Goal: Transaction & Acquisition: Purchase product/service

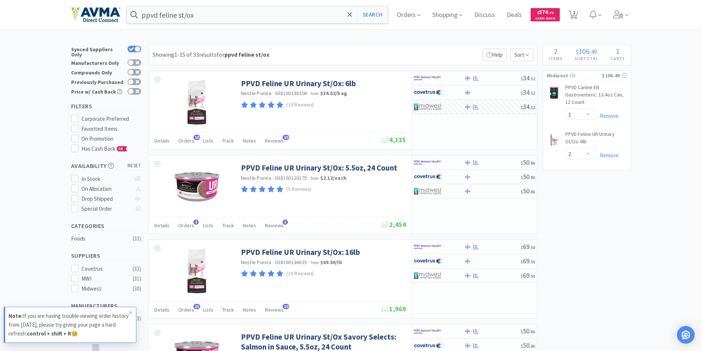
select select "1"
select select "2"
click at [407, 15] on span "Orders" at bounding box center [408, 14] width 29 height 29
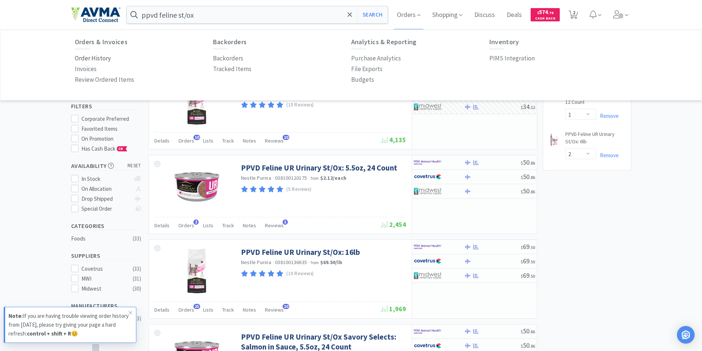
click at [78, 56] on p "Order History" at bounding box center [93, 58] width 36 height 10
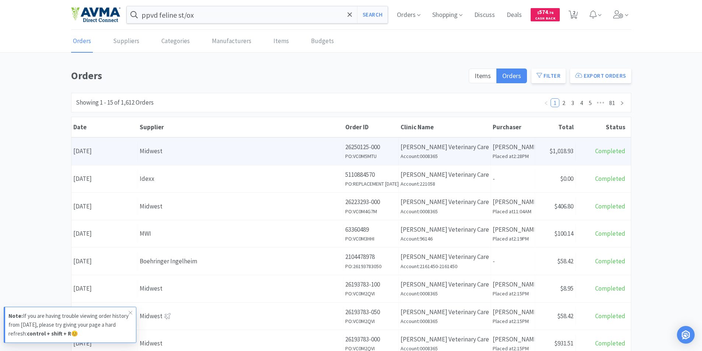
click at [89, 152] on div "Date [DATE]" at bounding box center [104, 151] width 66 height 19
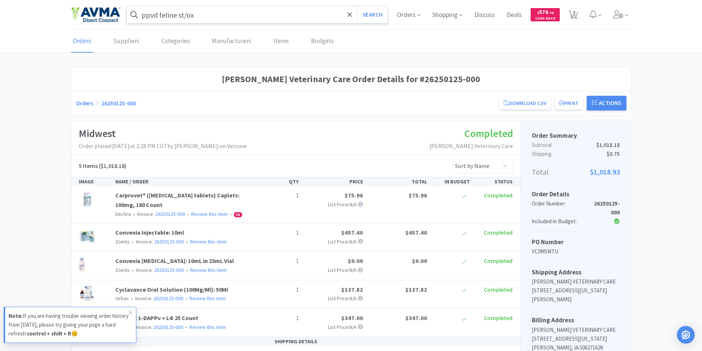
click at [196, 17] on input "ppvd feline st/ox" at bounding box center [257, 14] width 261 height 17
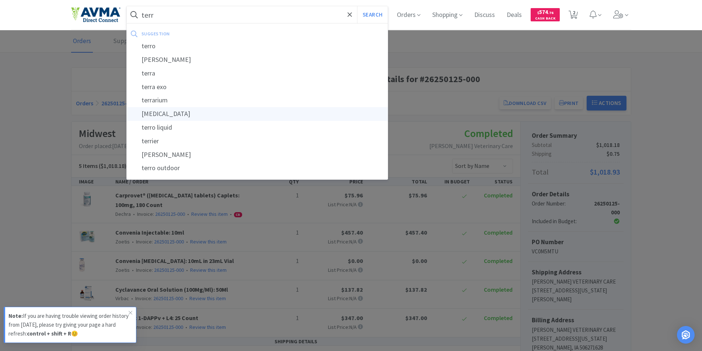
click at [157, 113] on div "[MEDICAL_DATA]" at bounding box center [257, 114] width 261 height 14
type input "[MEDICAL_DATA]"
select select "1"
select select "2"
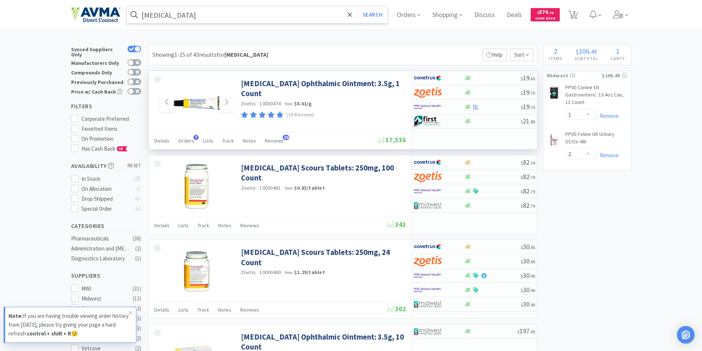
click at [194, 102] on img at bounding box center [197, 102] width 48 height 48
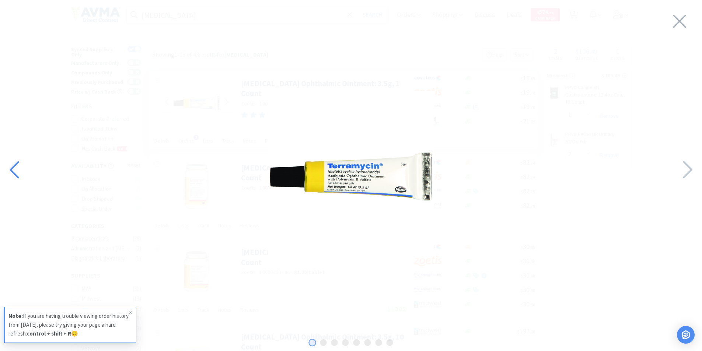
click at [13, 171] on icon at bounding box center [15, 169] width 16 height 25
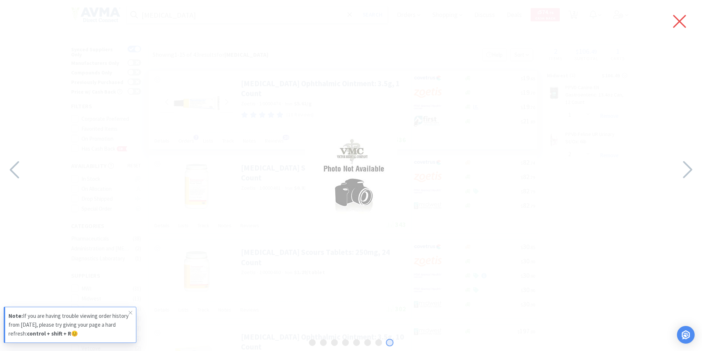
drag, startPoint x: 678, startPoint y: 17, endPoint x: 676, endPoint y: 20, distance: 4.0
click at [679, 17] on icon at bounding box center [678, 21] width 15 height 21
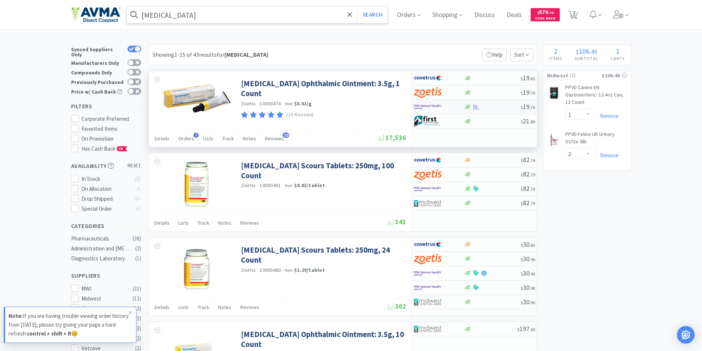
click at [422, 105] on img at bounding box center [428, 106] width 28 height 11
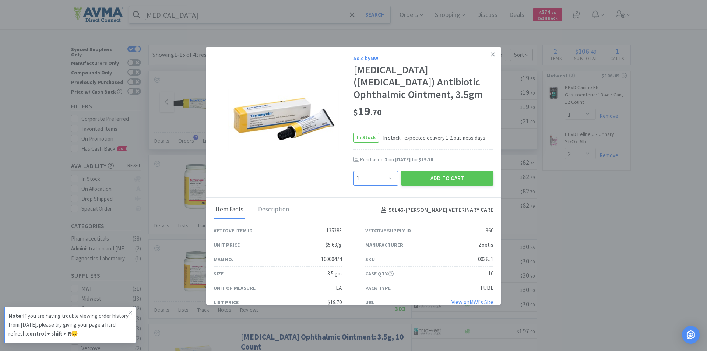
click at [387, 178] on select "Enter Quantity 1 2 3 4 5 6 7 8 9 10 11 12 13 14 15 16 17 18 19 20 Enter Quantity" at bounding box center [376, 178] width 45 height 15
select select "2"
click at [354, 171] on select "Enter Quantity 1 2 3 4 5 6 7 8 9 10 11 12 13 14 15 16 17 18 19 20 Enter Quantity" at bounding box center [376, 178] width 45 height 15
click at [429, 176] on button "Add to Cart" at bounding box center [447, 178] width 92 height 15
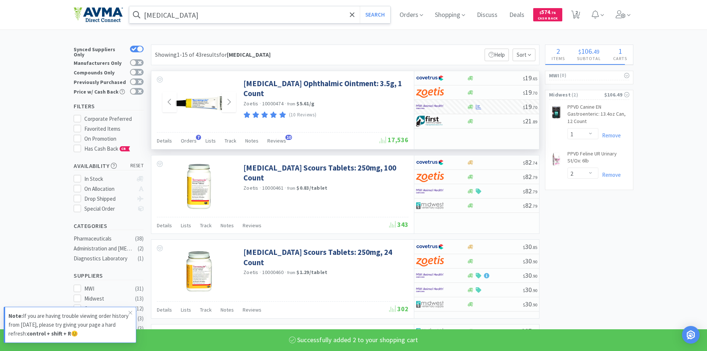
select select "2"
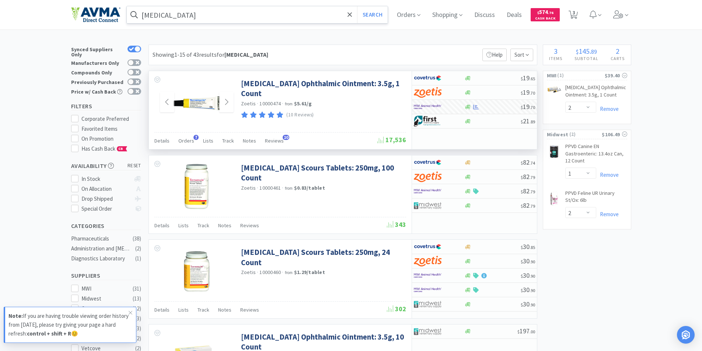
click at [204, 17] on input "[MEDICAL_DATA]" at bounding box center [257, 14] width 261 height 17
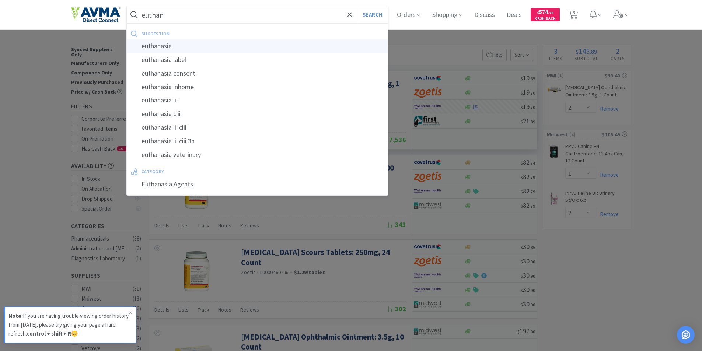
click at [153, 44] on div "euthanasia" at bounding box center [257, 46] width 261 height 14
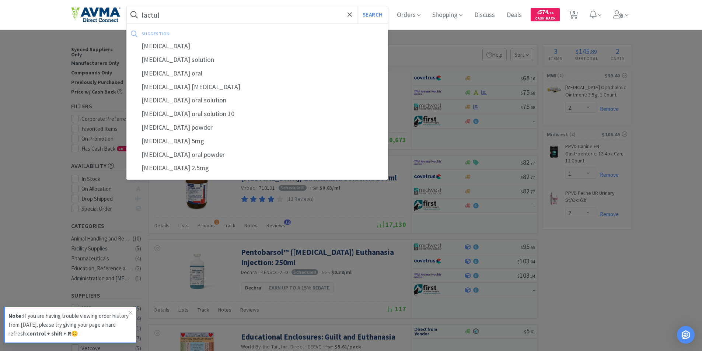
click at [164, 59] on div "[MEDICAL_DATA] solution" at bounding box center [257, 60] width 261 height 14
type input "[MEDICAL_DATA] solution"
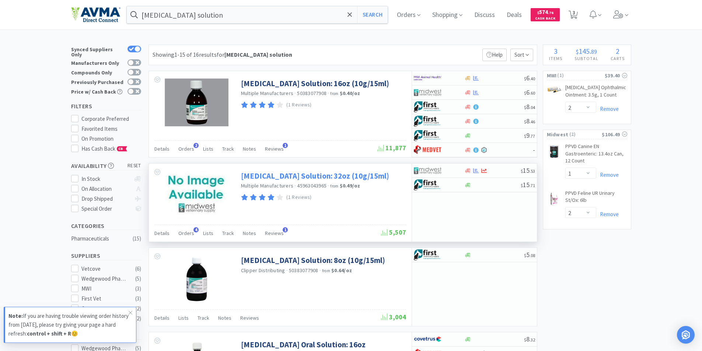
click at [280, 175] on link "[MEDICAL_DATA] Solution: 32oz (10g/15ml)" at bounding box center [315, 176] width 148 height 10
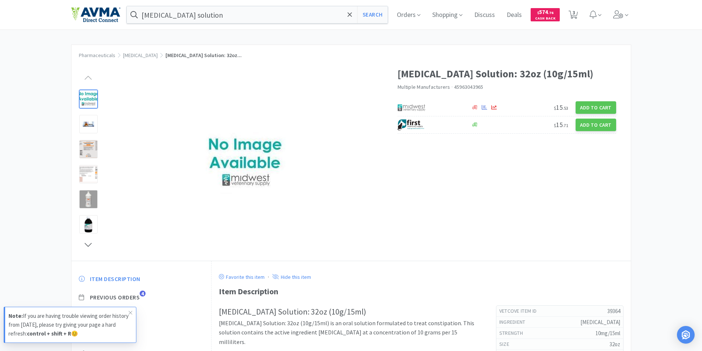
select select "2"
select select "1"
select select "2"
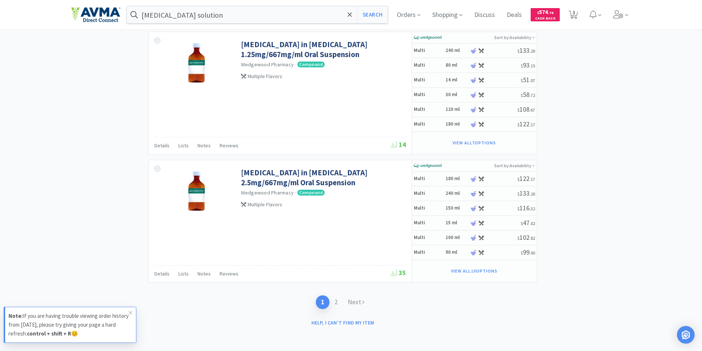
scroll to position [1192, 0]
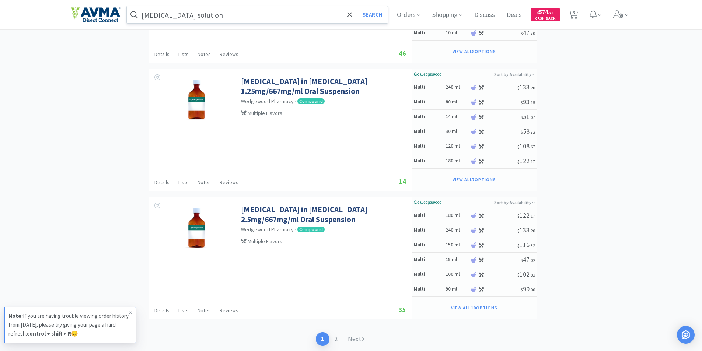
click at [212, 15] on input "[MEDICAL_DATA] solution" at bounding box center [257, 14] width 261 height 17
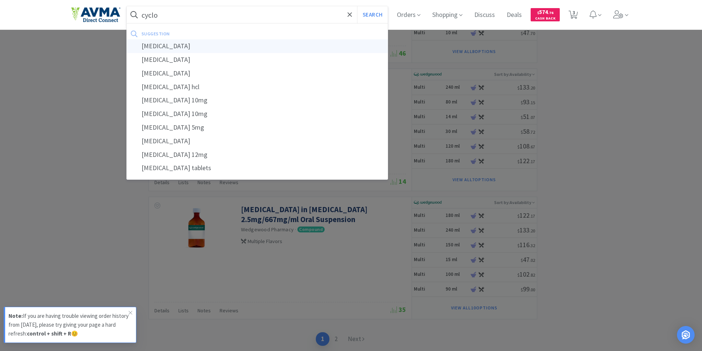
click at [172, 47] on div "[MEDICAL_DATA]" at bounding box center [257, 46] width 261 height 14
type input "[MEDICAL_DATA]"
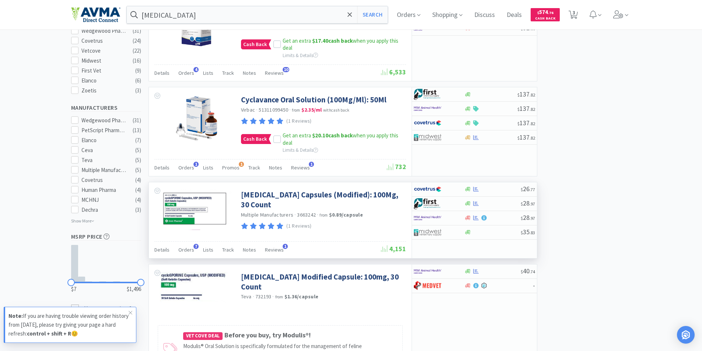
scroll to position [295, 0]
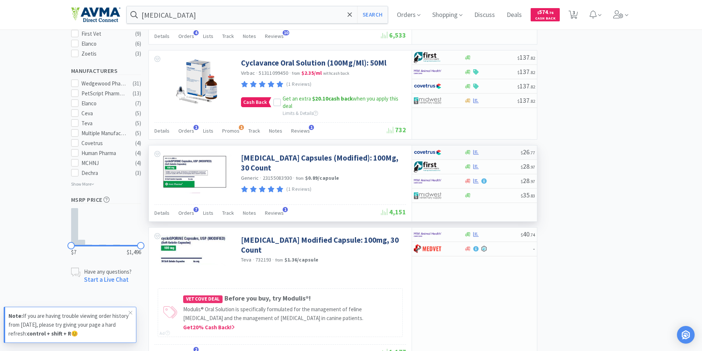
click at [423, 151] on img at bounding box center [428, 152] width 28 height 11
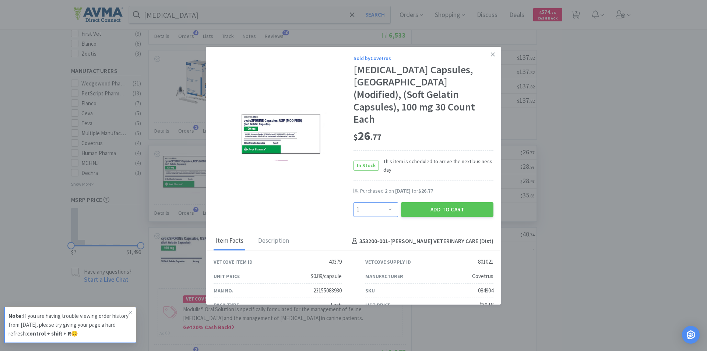
click at [388, 202] on select "Enter Quantity 1 2 3 4 5 6 7 8 9 10 11 12 13 14 15 16 17 18 19 20 Enter Quantity" at bounding box center [376, 209] width 45 height 15
select select "2"
click at [354, 202] on select "Enter Quantity 1 2 3 4 5 6 7 8 9 10 11 12 13 14 15 16 17 18 19 20 Enter Quantity" at bounding box center [376, 209] width 45 height 15
click at [432, 202] on button "Add to Cart" at bounding box center [447, 209] width 92 height 15
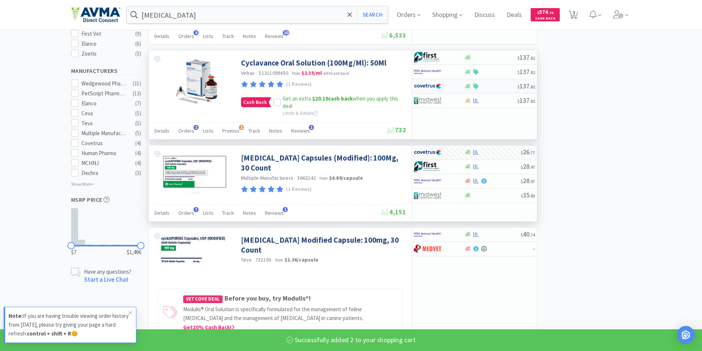
select select "2"
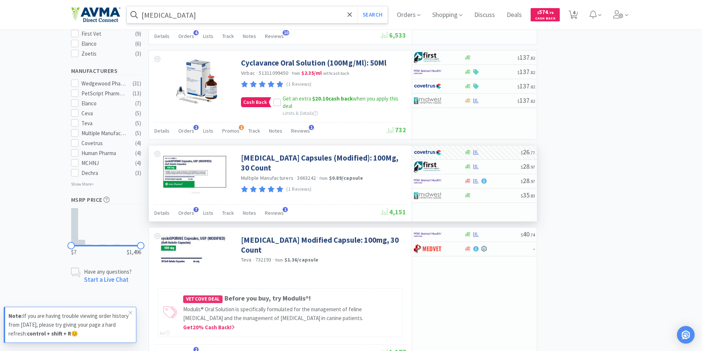
click at [196, 8] on input "[MEDICAL_DATA]" at bounding box center [257, 14] width 261 height 17
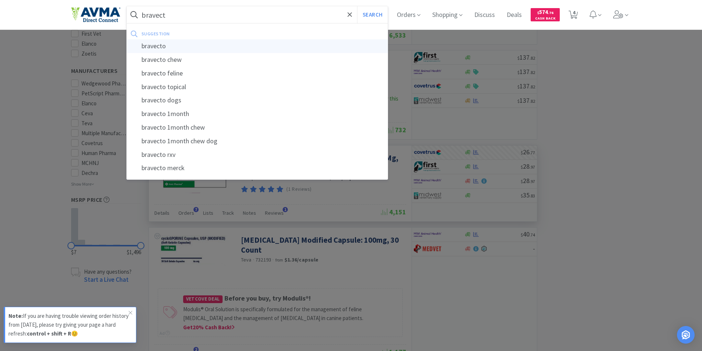
click at [156, 46] on div "bravecto" at bounding box center [257, 46] width 261 height 14
type input "bravecto"
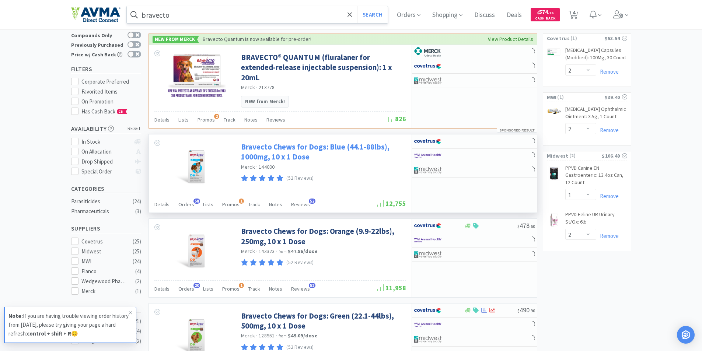
scroll to position [74, 0]
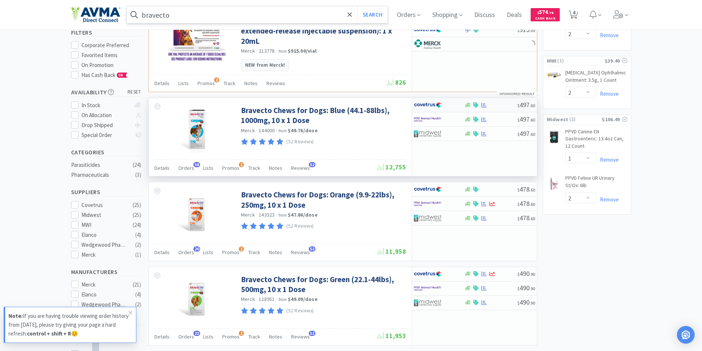
click at [423, 99] on img at bounding box center [428, 104] width 28 height 11
select select "1"
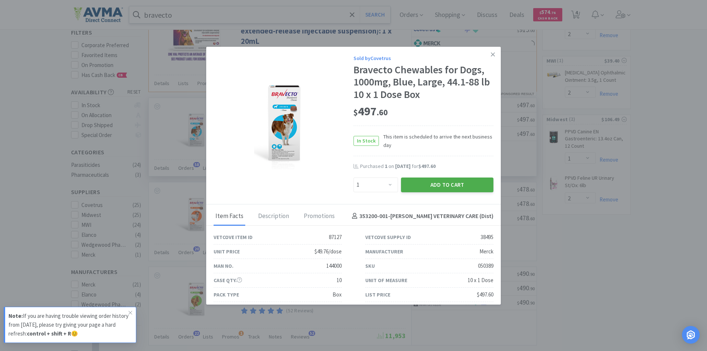
click at [433, 184] on button "Add to Cart" at bounding box center [447, 184] width 92 height 15
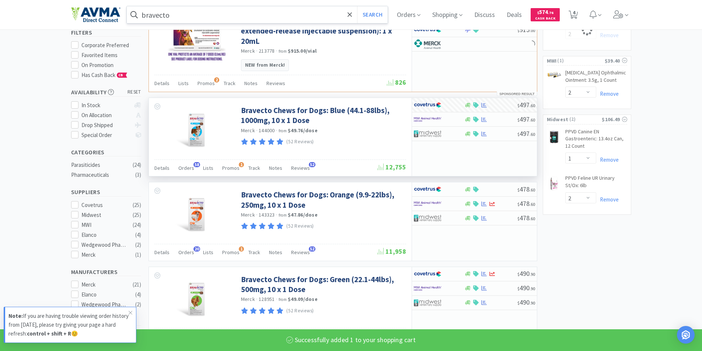
select select "1"
select select "2"
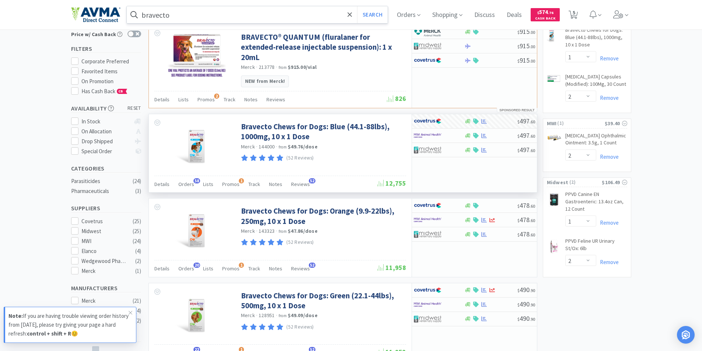
scroll to position [0, 0]
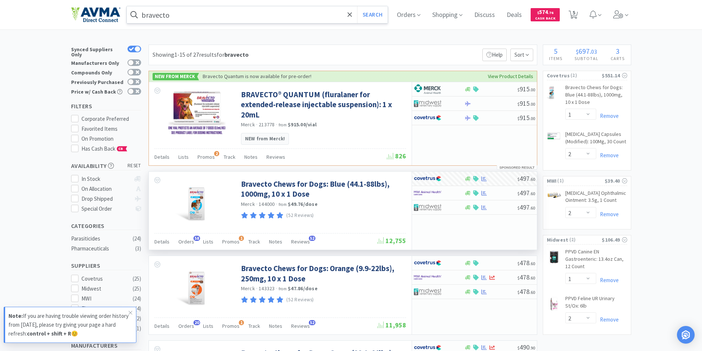
click at [179, 12] on input "bravecto" at bounding box center [257, 14] width 261 height 17
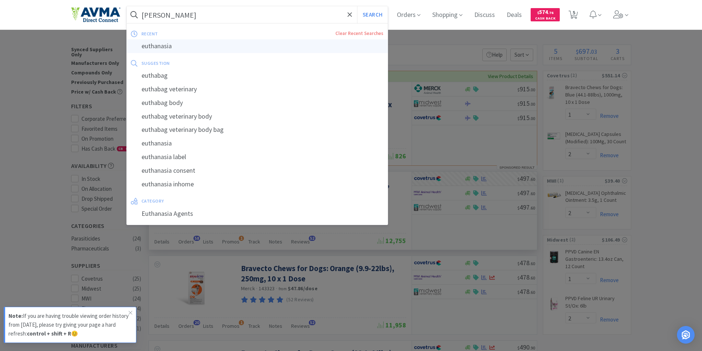
click at [159, 45] on div "euthanasia" at bounding box center [257, 46] width 261 height 14
type input "euthanasia"
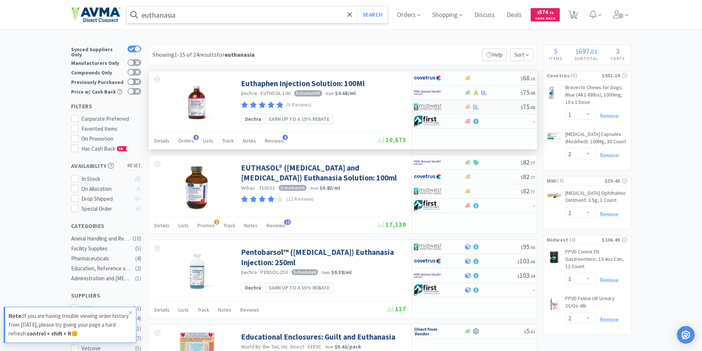
click at [427, 106] on img at bounding box center [428, 106] width 28 height 11
select select "1"
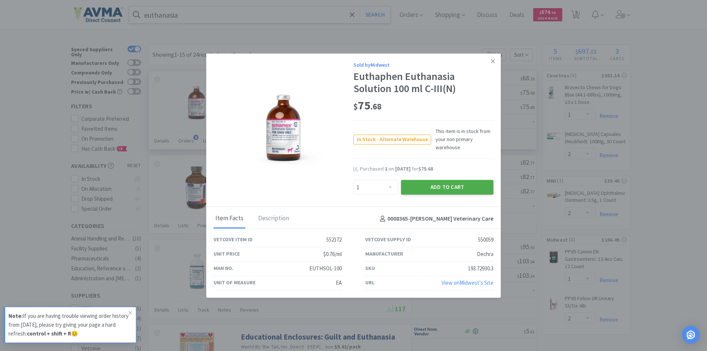
click at [429, 184] on button "Add to Cart" at bounding box center [447, 187] width 92 height 15
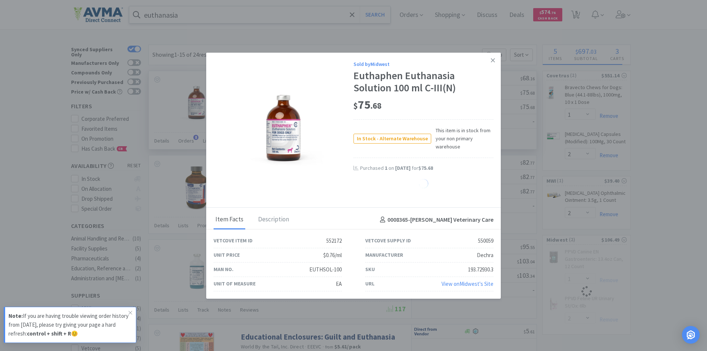
select select "1"
select select "2"
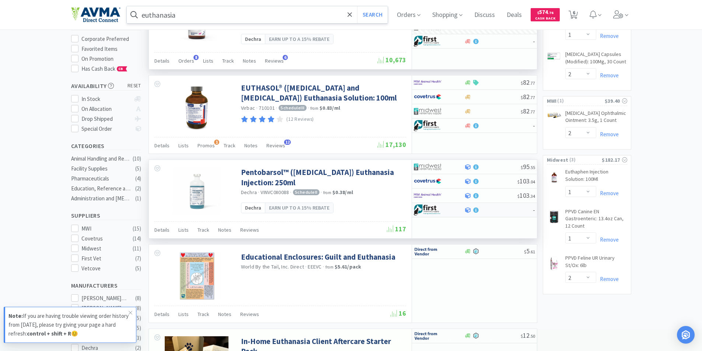
scroll to position [147, 0]
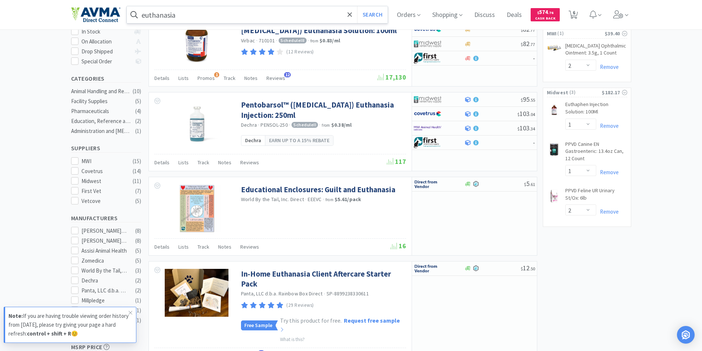
click at [205, 17] on input "euthanasia" at bounding box center [257, 14] width 261 height 17
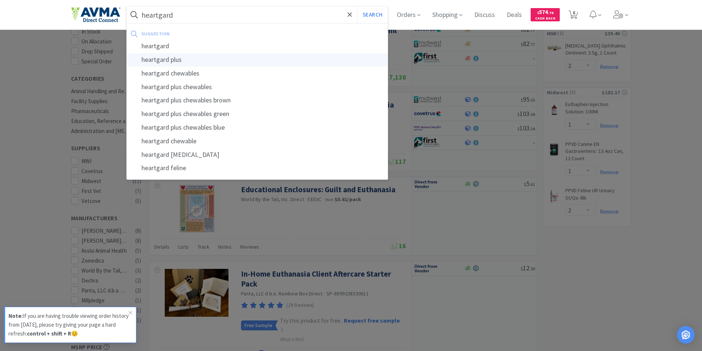
click at [170, 58] on div "heartgard plus" at bounding box center [257, 60] width 261 height 14
type input "heartgard plus"
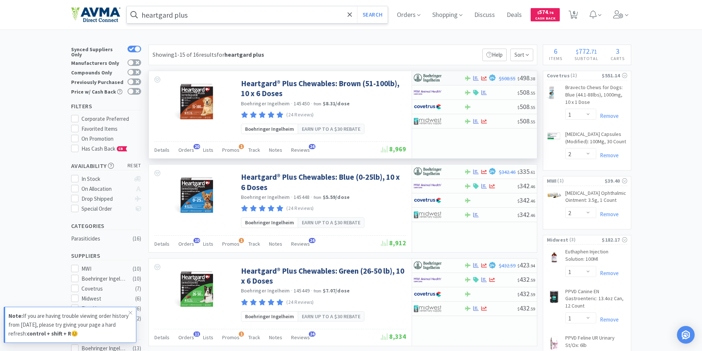
click at [422, 73] on img at bounding box center [428, 78] width 28 height 11
select select "1"
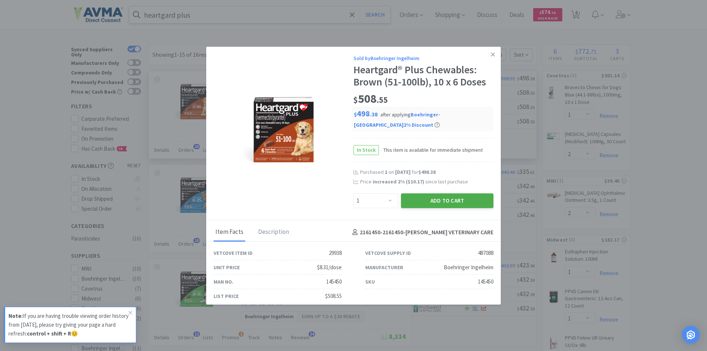
click at [430, 200] on button "Add to Cart" at bounding box center [447, 200] width 92 height 15
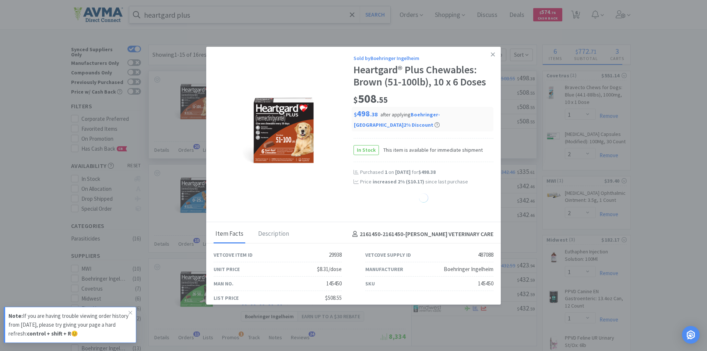
select select "1"
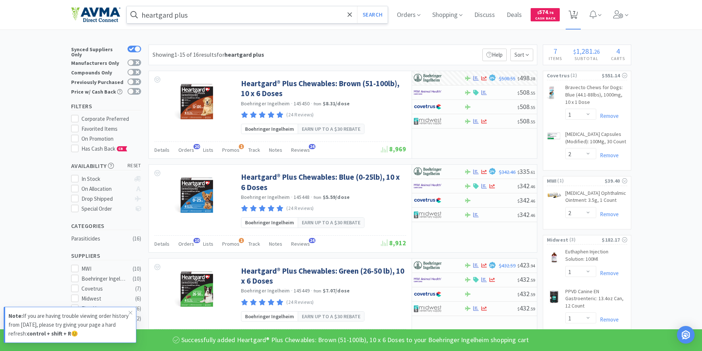
click at [575, 12] on span "7" at bounding box center [573, 12] width 3 height 29
select select "1"
select select "2"
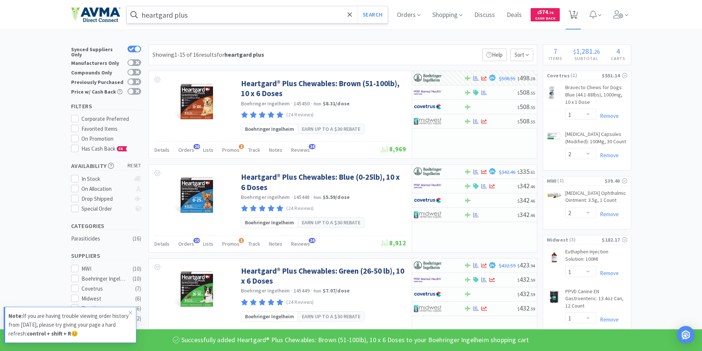
select select "1"
select select "2"
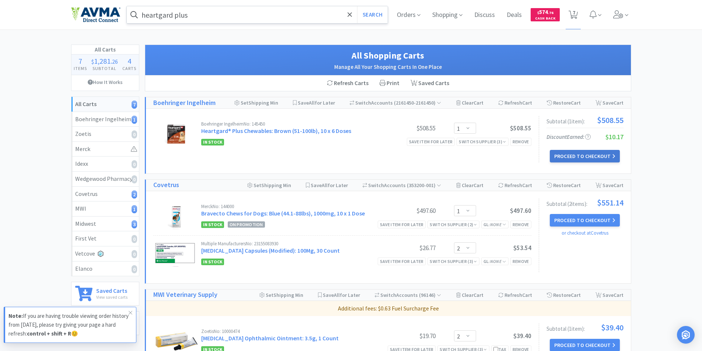
click at [585, 156] on button "Proceed to Checkout" at bounding box center [584, 156] width 70 height 13
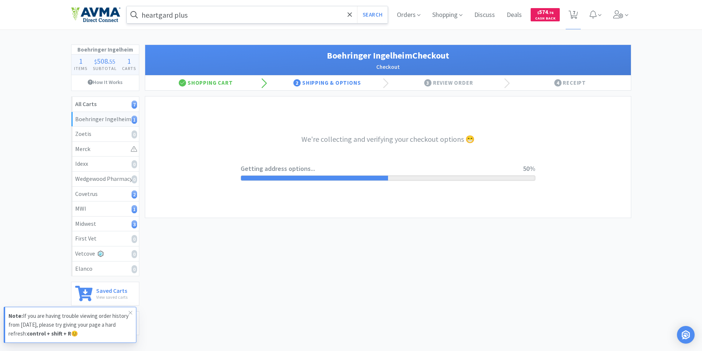
select select "invoice"
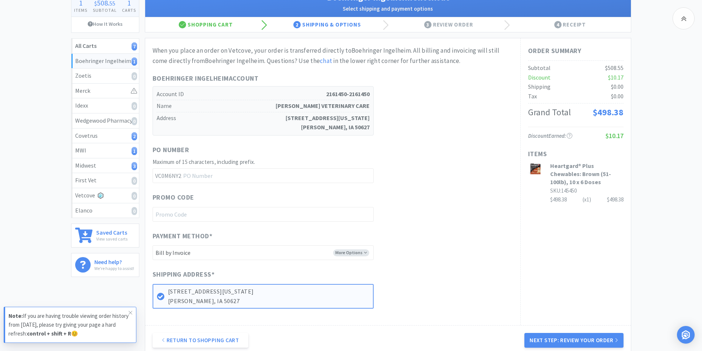
scroll to position [138, 0]
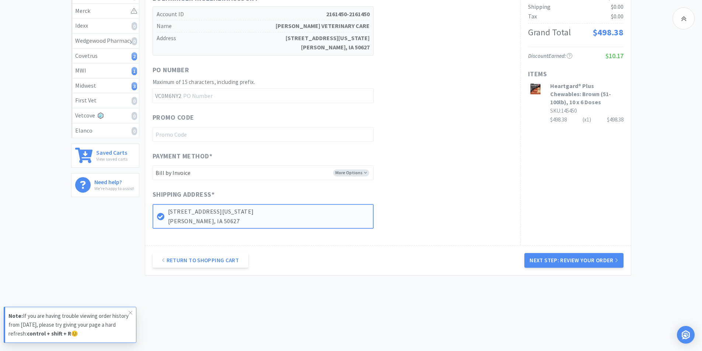
click at [567, 258] on button "Next Step: Review Your Order" at bounding box center [573, 260] width 99 height 15
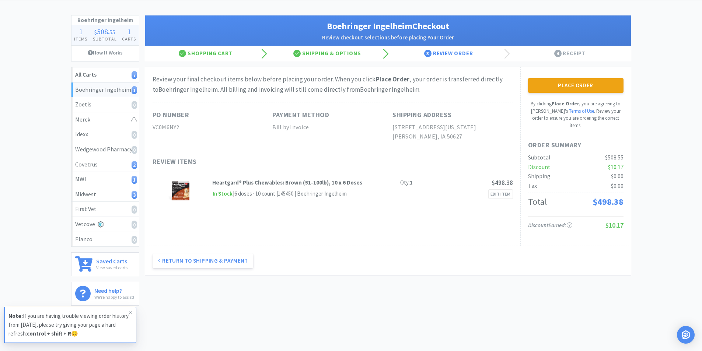
scroll to position [52, 0]
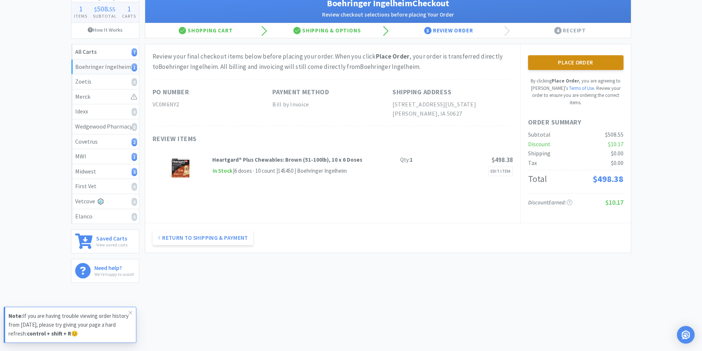
click at [560, 60] on button "Place Order" at bounding box center [575, 62] width 95 height 15
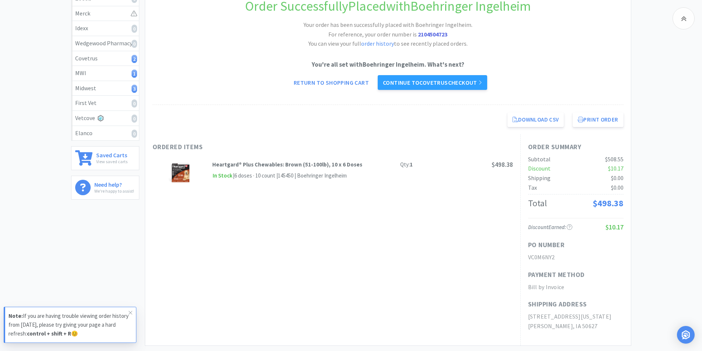
scroll to position [59, 0]
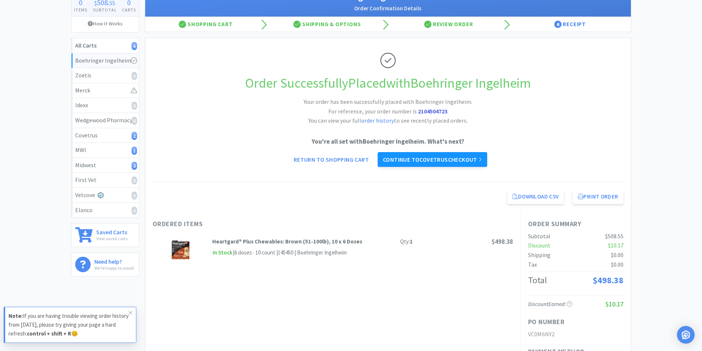
click at [419, 159] on link "Continue to Covetrus checkout" at bounding box center [431, 159] width 109 height 15
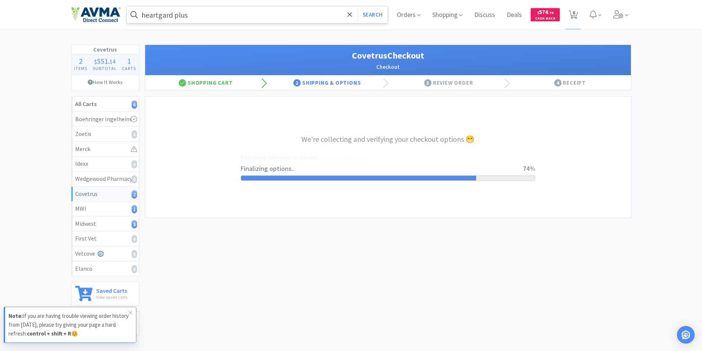
select select "9796353556522"
select select "cvt-standard-net"
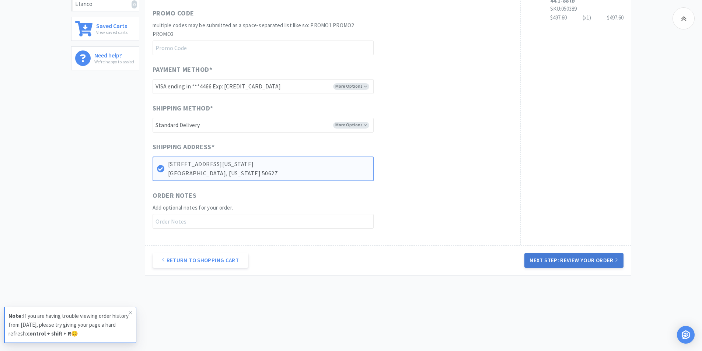
click at [556, 259] on button "Next Step: Review Your Order" at bounding box center [573, 260] width 99 height 15
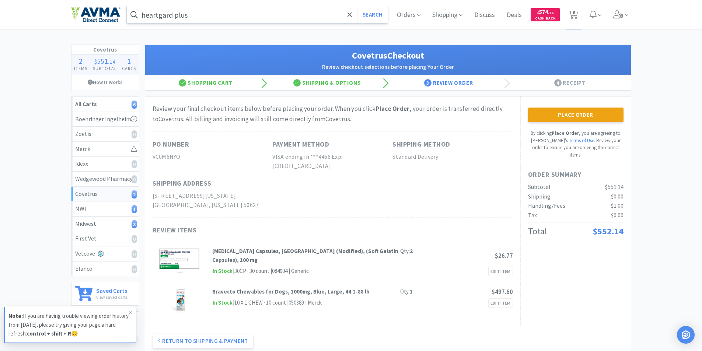
click at [561, 112] on button "Place Order" at bounding box center [575, 115] width 95 height 15
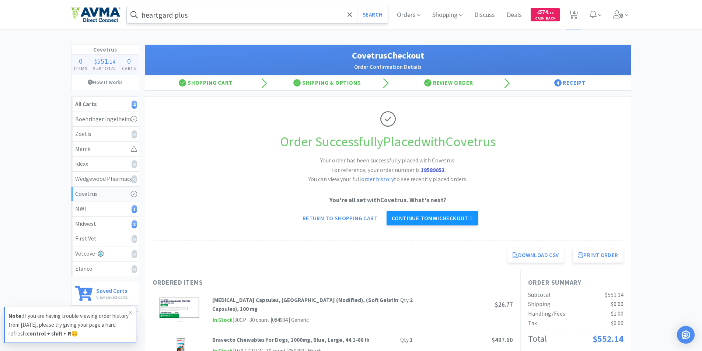
click at [427, 215] on link "Continue to MWI checkout" at bounding box center [432, 218] width 92 height 15
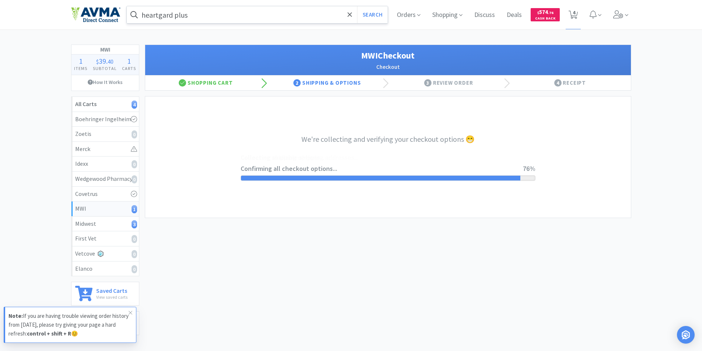
select select "STD_"
